Goal: Go to known website: Go to known website

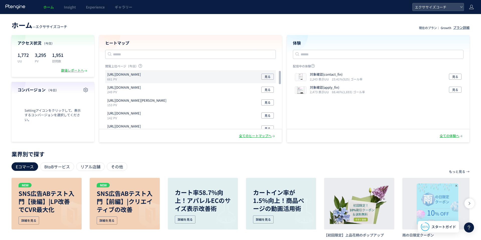
click at [125, 74] on p "[URL][DOMAIN_NAME]" at bounding box center [124, 74] width 34 height 5
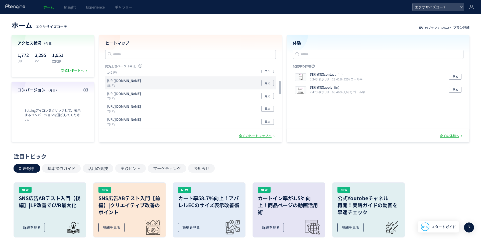
scroll to position [46, 0]
click at [158, 53] on input "text" at bounding box center [190, 54] width 170 height 9
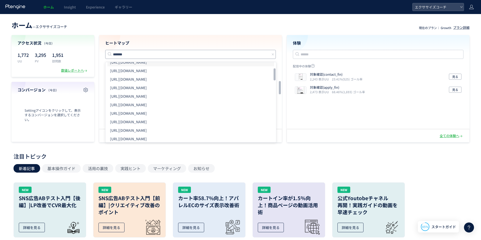
scroll to position [0, 0]
click at [199, 67] on li "[URL][DOMAIN_NAME]" at bounding box center [190, 68] width 166 height 9
type input "**********"
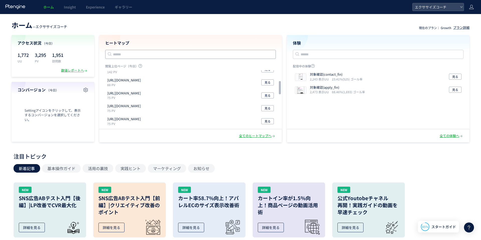
click at [136, 55] on input "text" at bounding box center [190, 54] width 170 height 9
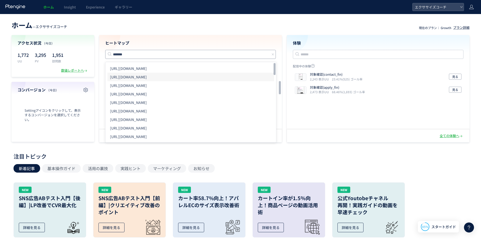
scroll to position [4, 0]
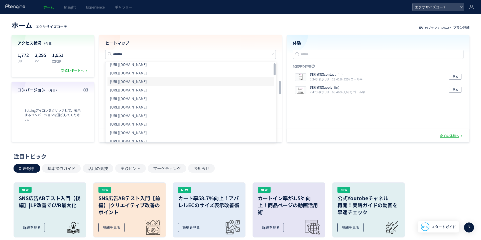
click at [201, 81] on li "[URL][DOMAIN_NAME]" at bounding box center [190, 81] width 166 height 9
type input "**********"
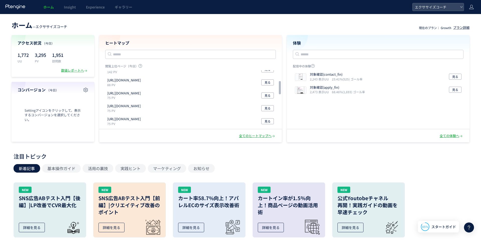
scroll to position [46, 0]
